Goal: Complete application form: Complete application form

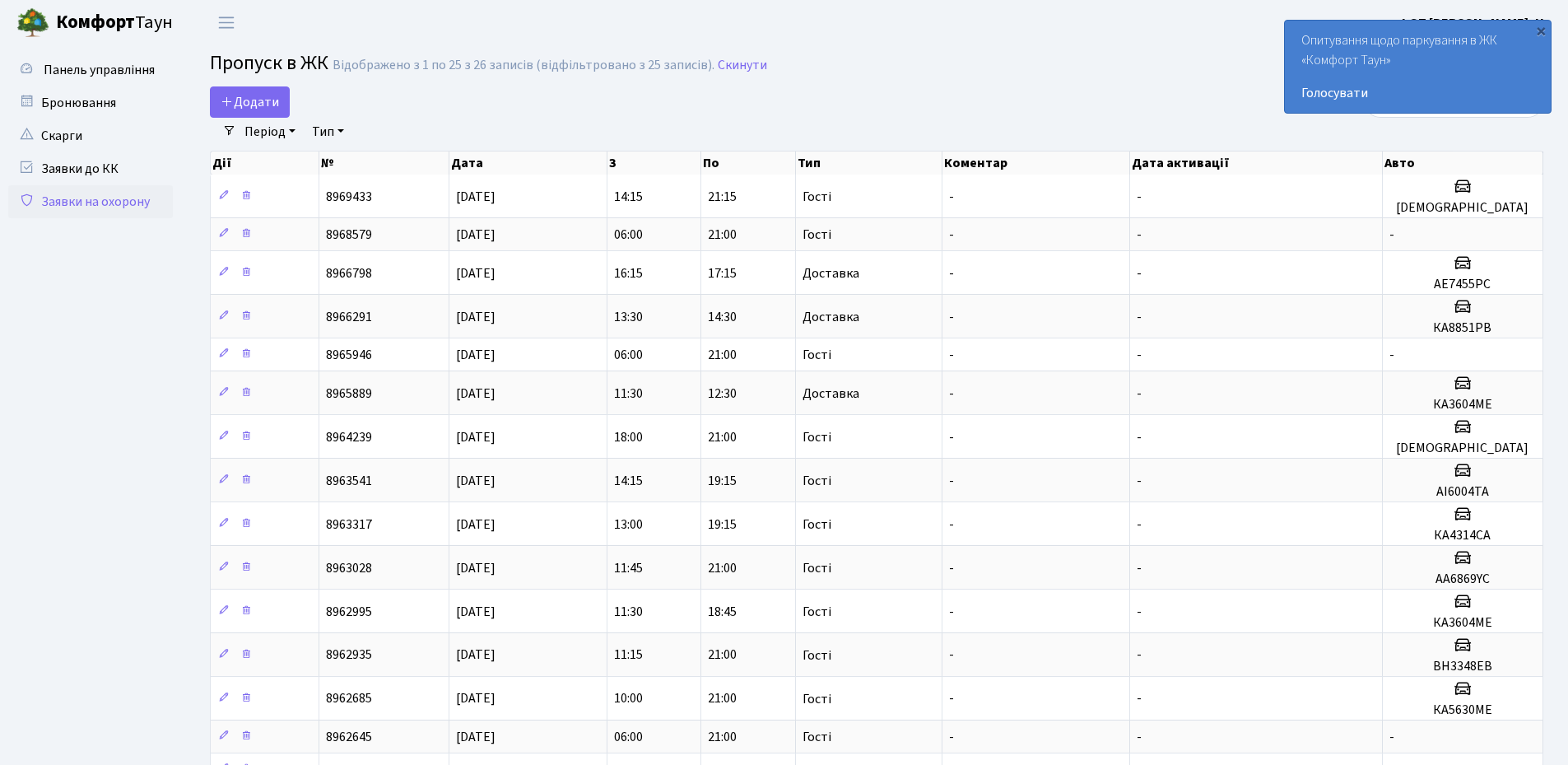
select select "25"
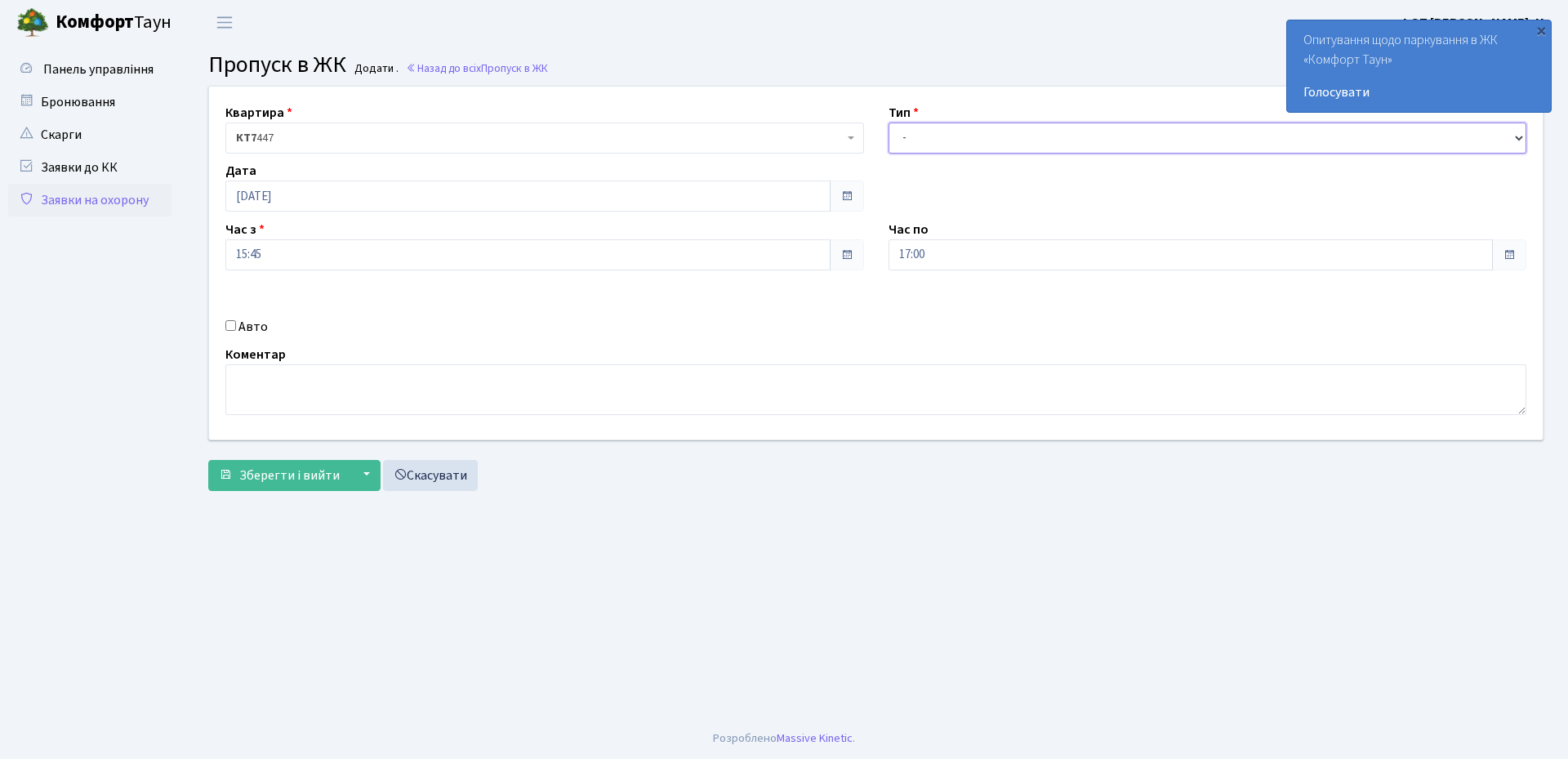
click at [945, 132] on select "- Доставка Таксі Гості Сервіс" at bounding box center [1208, 138] width 638 height 31
select select "3"
click at [889, 123] on select "- Доставка Таксі Гості Сервіс" at bounding box center [1208, 138] width 638 height 31
click at [231, 330] on input "Авто" at bounding box center [231, 326] width 11 height 11
checkbox input "true"
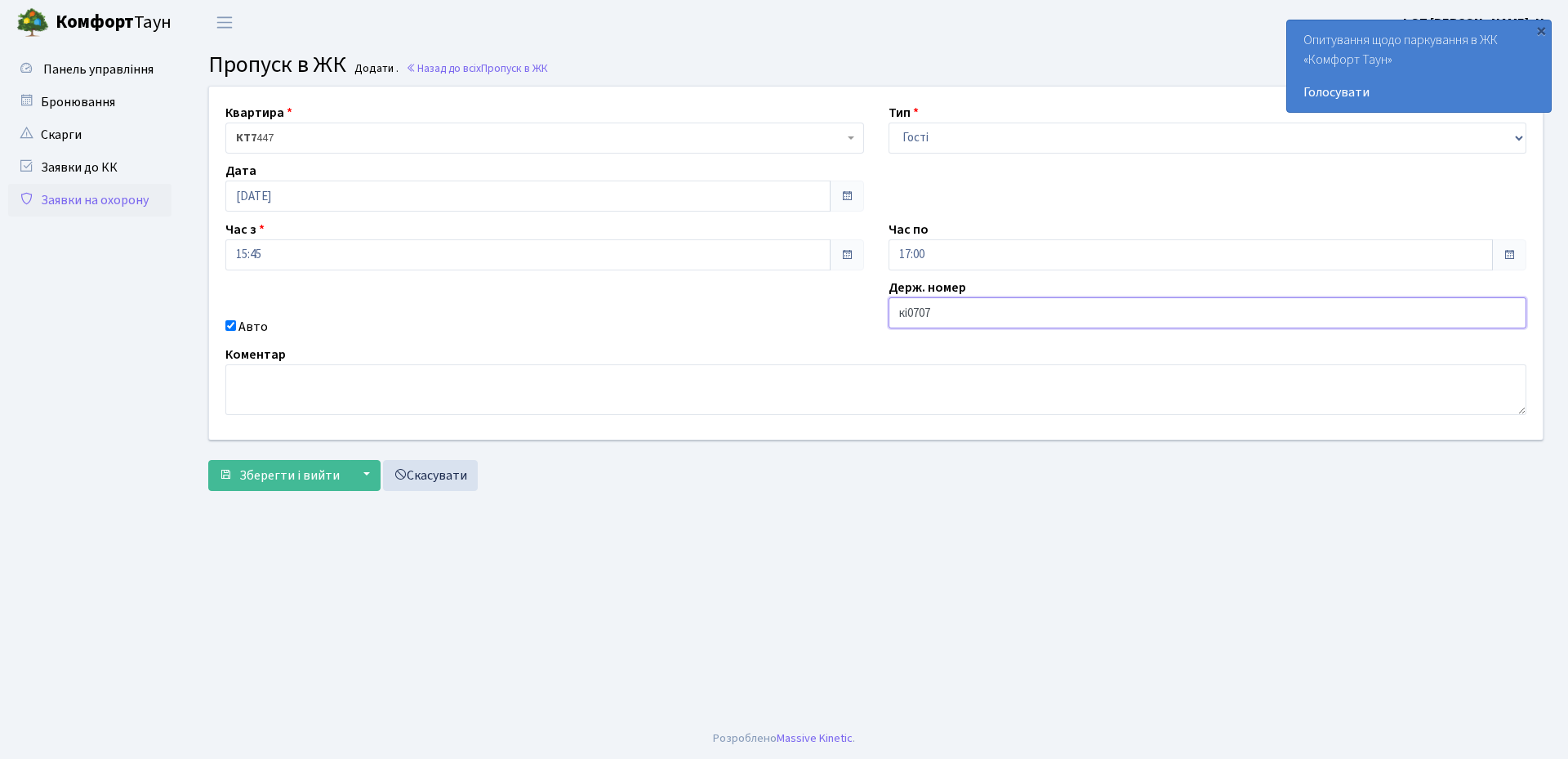
click at [906, 312] on input "кі0707" at bounding box center [1208, 313] width 638 height 31
click at [935, 316] on input "аі0707" at bounding box center [1208, 313] width 638 height 31
type input "аі0707ір"
click at [281, 470] on span "Зберегти і вийти" at bounding box center [289, 476] width 100 height 18
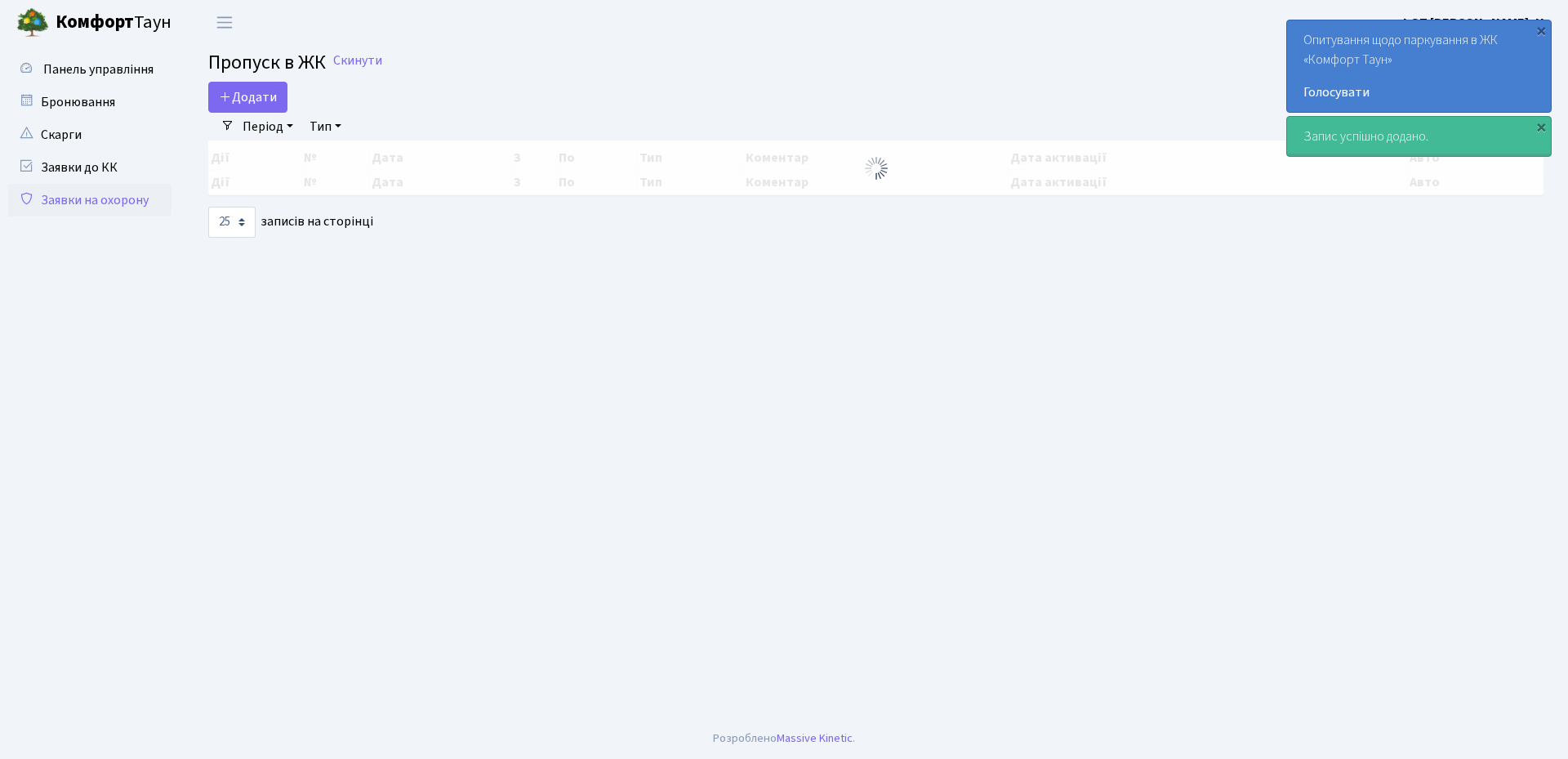
select select "25"
